Goal: Navigation & Orientation: Find specific page/section

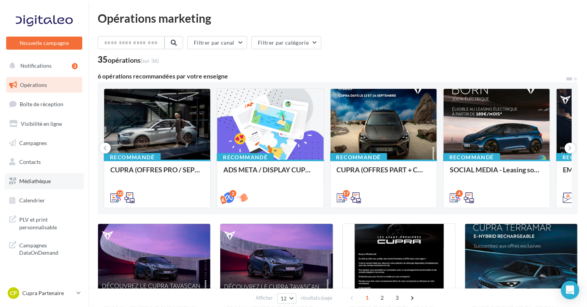
click at [39, 183] on span "Médiathèque" at bounding box center [35, 181] width 32 height 7
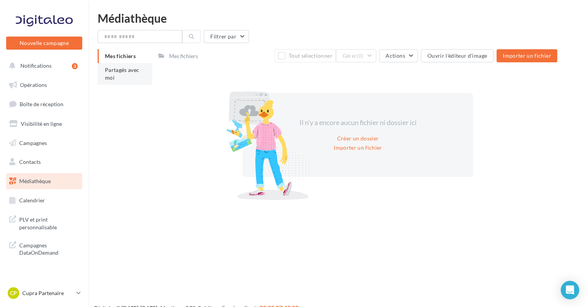
click at [130, 79] on li "Partagés avec moi" at bounding box center [125, 74] width 55 height 22
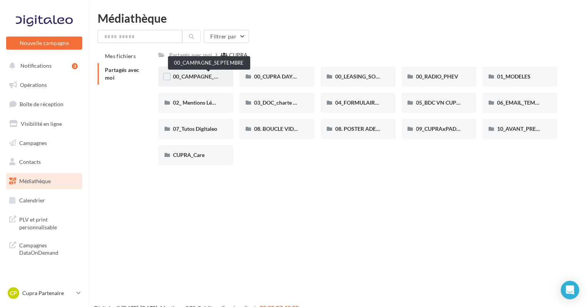
click at [203, 78] on span "00_CAMPAGNE_SEPTEMBRE" at bounding box center [209, 76] width 72 height 7
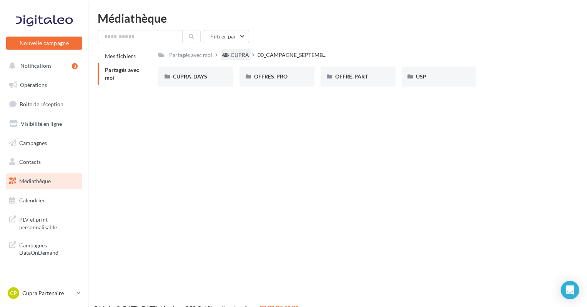
click at [246, 57] on div "CUPRA" at bounding box center [240, 55] width 18 height 8
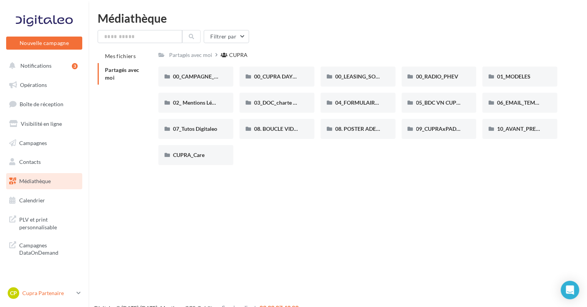
click at [19, 292] on div "CP" at bounding box center [14, 293] width 12 height 12
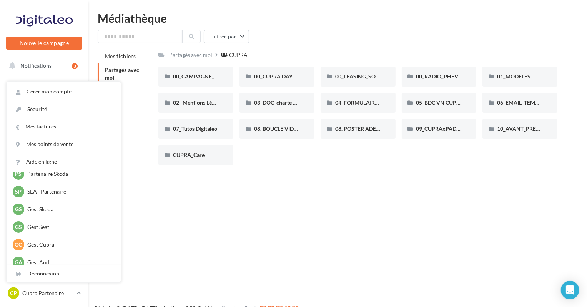
scroll to position [88, 0]
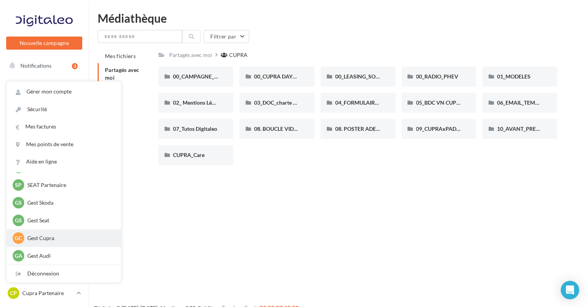
click at [55, 233] on div "[PERSON_NAME] Cupra asimoncupra" at bounding box center [64, 238] width 102 height 12
click at [54, 238] on p "Gest Cupra" at bounding box center [69, 238] width 85 height 8
